Goal: Transaction & Acquisition: Purchase product/service

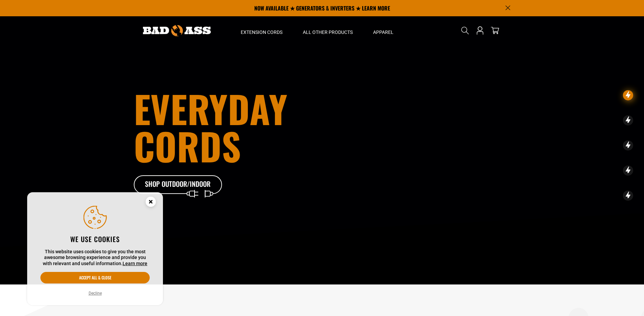
click at [151, 199] on circle "Cookie Consent" at bounding box center [151, 202] width 10 height 10
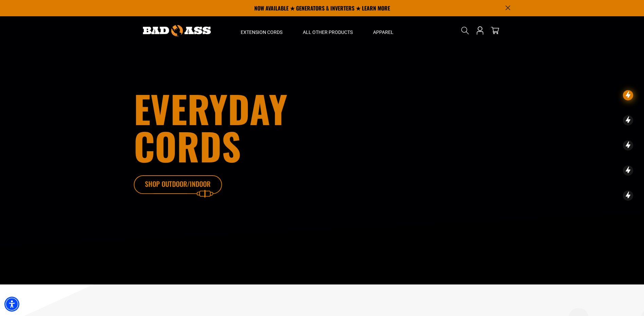
click at [171, 184] on icon at bounding box center [188, 186] width 88 height 22
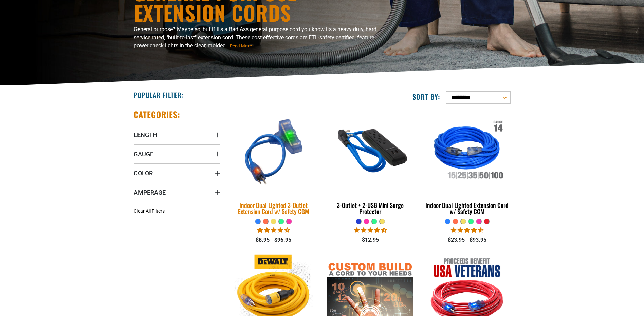
scroll to position [102, 0]
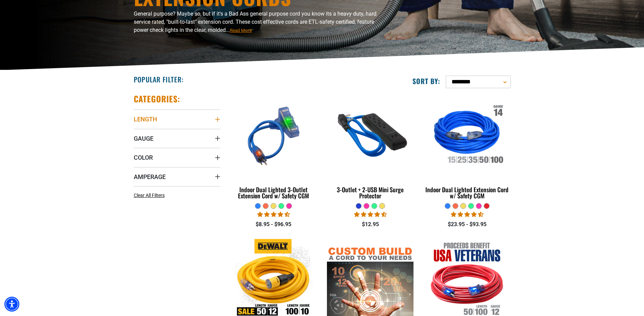
click at [217, 120] on icon "Length" at bounding box center [217, 119] width 5 height 5
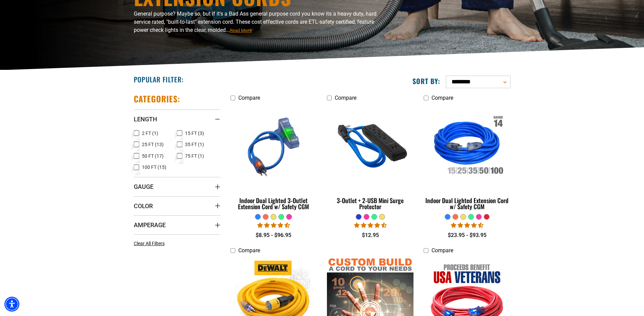
click at [136, 168] on icon at bounding box center [136, 167] width 5 height 9
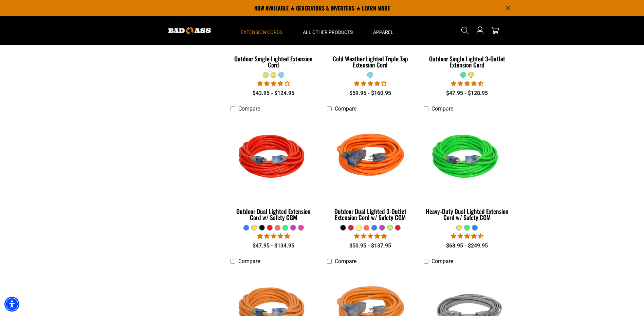
scroll to position [407, 0]
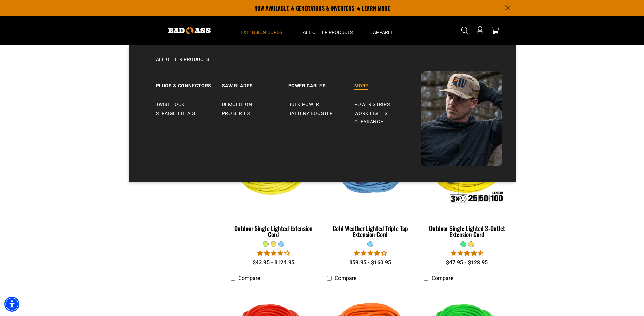
click at [359, 83] on link "More" at bounding box center [387, 83] width 66 height 24
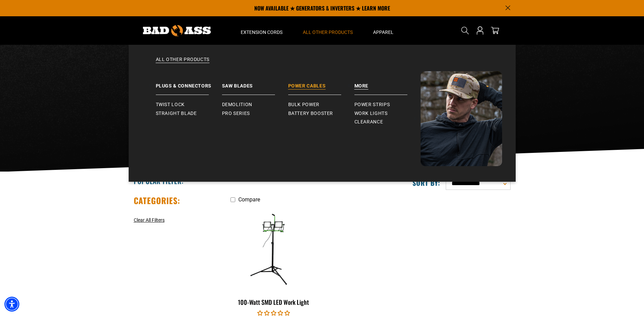
click at [310, 83] on link "Power Cables" at bounding box center [321, 83] width 66 height 24
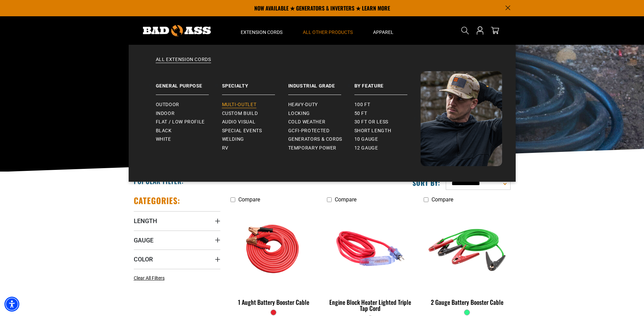
click at [239, 103] on span "Multi-Outlet" at bounding box center [239, 105] width 35 height 6
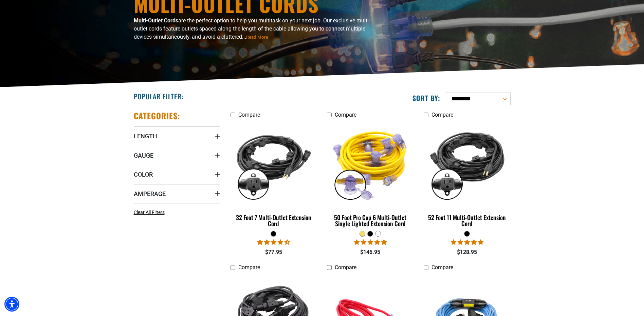
scroll to position [102, 0]
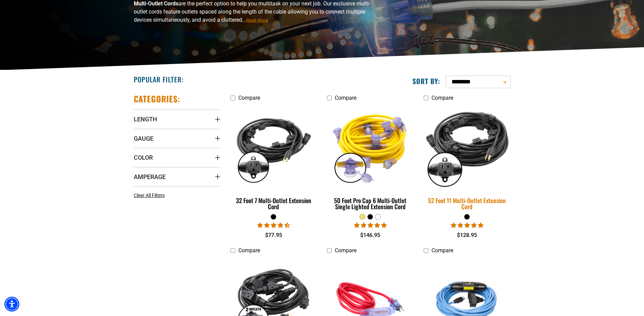
click at [481, 150] on img at bounding box center [466, 146] width 95 height 87
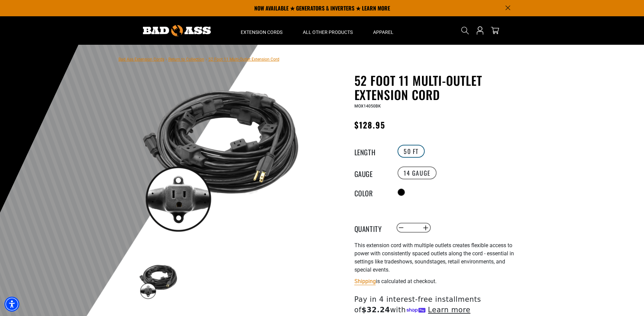
click at [413, 150] on label "50 FT" at bounding box center [410, 151] width 27 height 13
